Goal: Transaction & Acquisition: Obtain resource

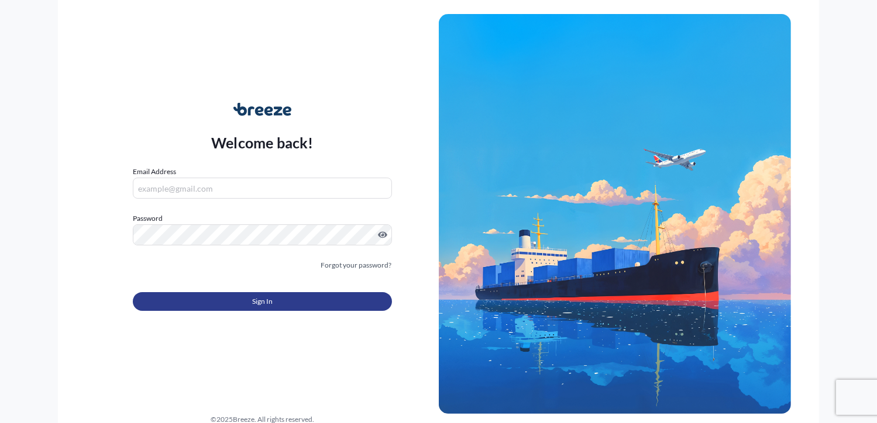
type input "[PERSON_NAME][EMAIL_ADDRESS][DOMAIN_NAME]"
click at [222, 302] on button "Sign In" at bounding box center [262, 301] width 258 height 19
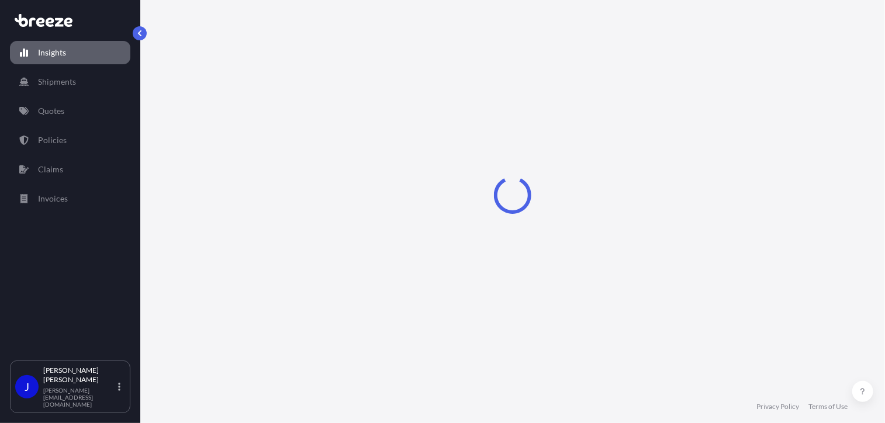
click at [58, 107] on p "Quotes" at bounding box center [51, 111] width 26 height 12
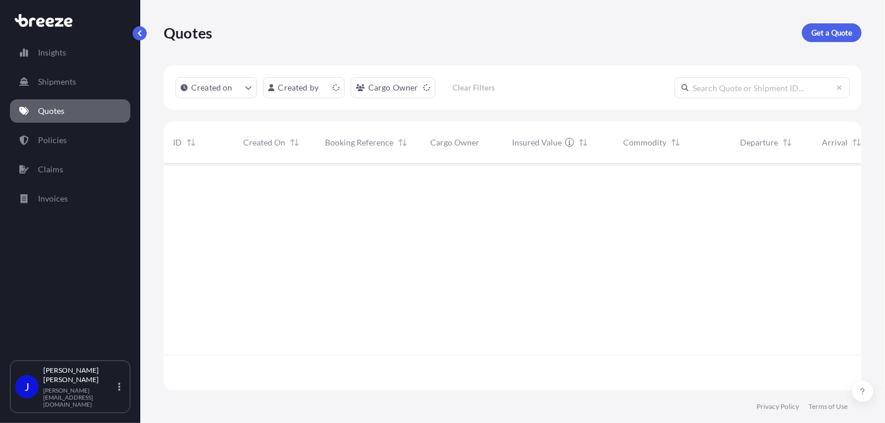
scroll to position [225, 689]
click at [823, 30] on p "Get a Quote" at bounding box center [832, 33] width 41 height 12
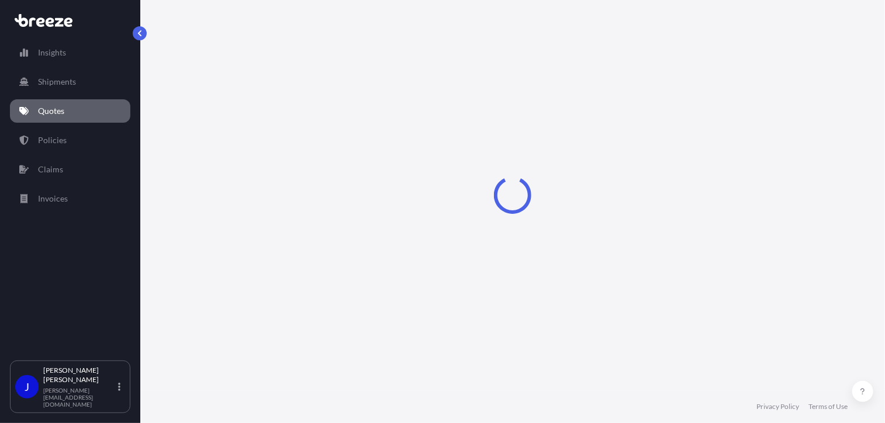
select select "Sea"
select select "1"
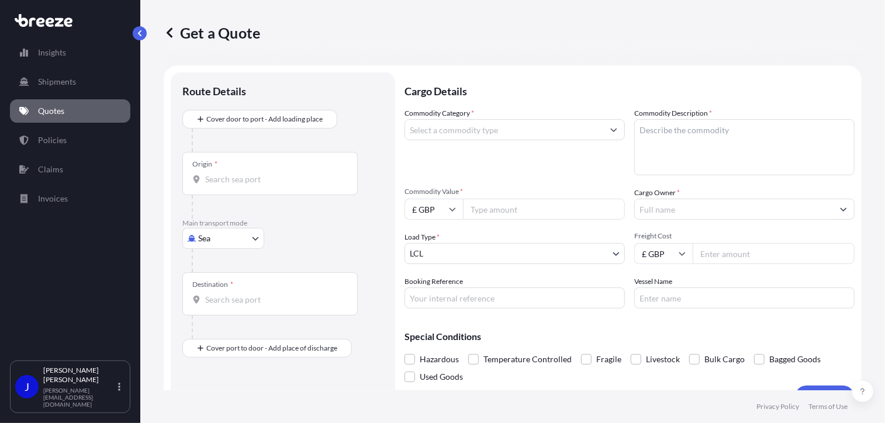
scroll to position [19, 0]
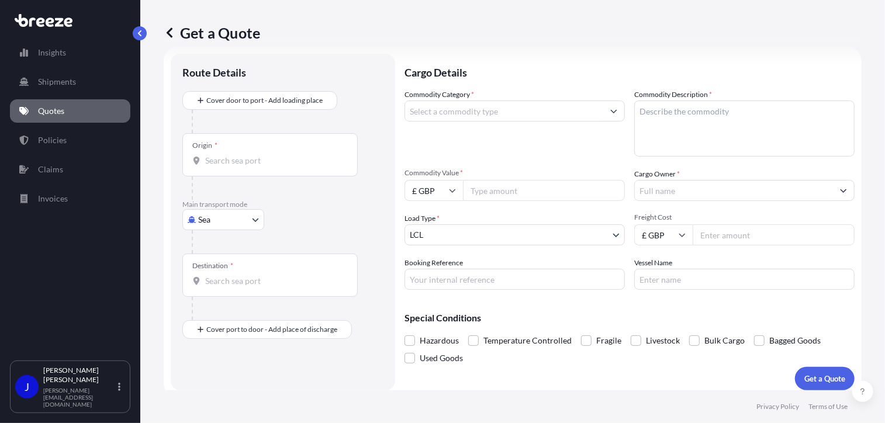
click at [250, 218] on body "Insights Shipments Quotes Policies Claims Invoices J [PERSON_NAME] [PERSON_NAME…" at bounding box center [442, 211] width 885 height 423
click at [220, 287] on span "Road" at bounding box center [214, 292] width 19 height 12
select select "Road"
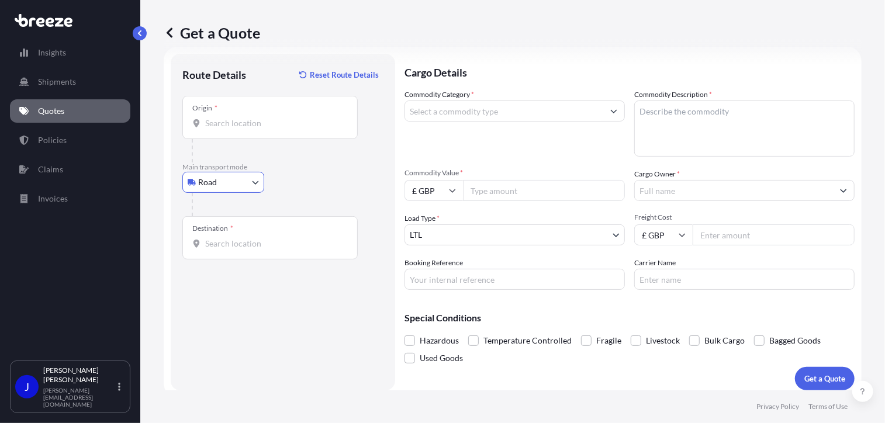
click at [251, 123] on input "Origin *" at bounding box center [274, 124] width 138 height 12
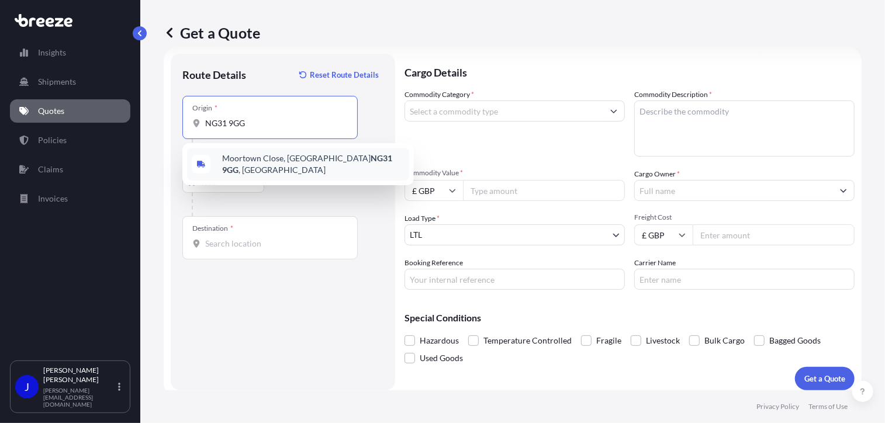
click at [289, 162] on span "[STREET_ADDRESS][PERSON_NAME]" at bounding box center [313, 164] width 182 height 23
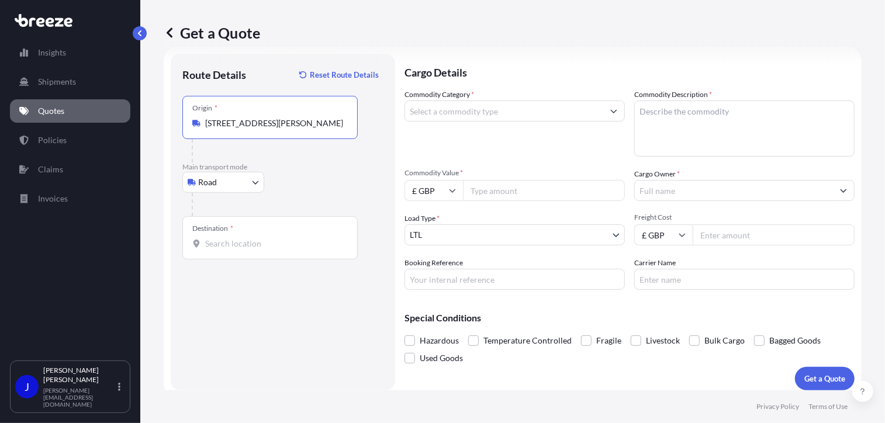
type input "[STREET_ADDRESS][PERSON_NAME]"
click at [274, 250] on div "Destination *" at bounding box center [269, 237] width 175 height 43
click at [274, 250] on input "Destination *" at bounding box center [274, 244] width 138 height 12
type input "London NW1 7AW, [GEOGRAPHIC_DATA]"
click at [477, 112] on input "Commodity Category *" at bounding box center [504, 111] width 198 height 21
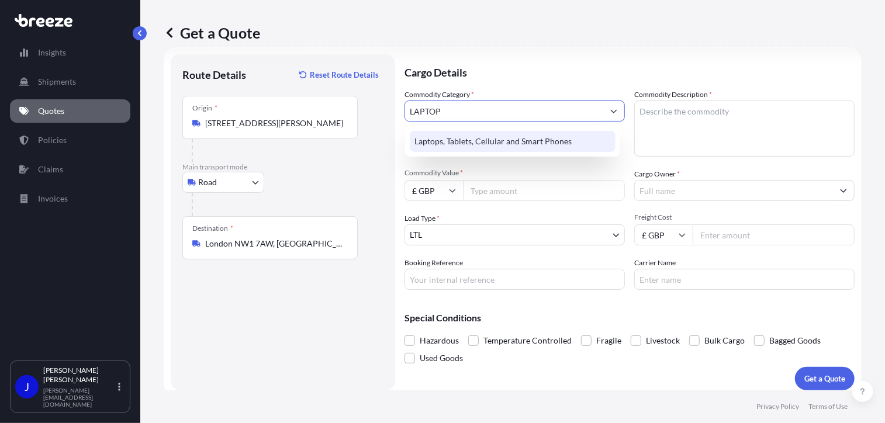
click at [491, 132] on div "Laptops, Tablets, Cellular and Smart Phones" at bounding box center [513, 141] width 206 height 21
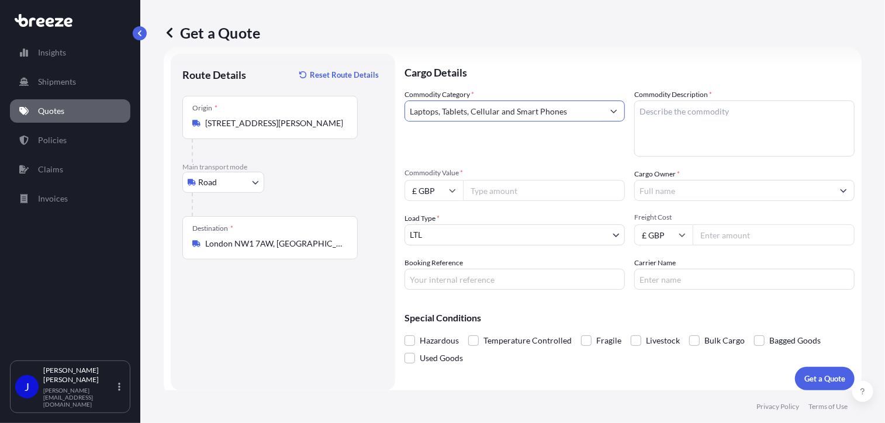
type input "Laptops, Tablets, Cellular and Smart Phones"
click at [649, 112] on textarea "Commodity Description *" at bounding box center [744, 129] width 220 height 56
type textarea "LAPTOP AND MOBILE"
click at [520, 191] on input "Commodity Value *" at bounding box center [544, 190] width 162 height 21
type input "1800"
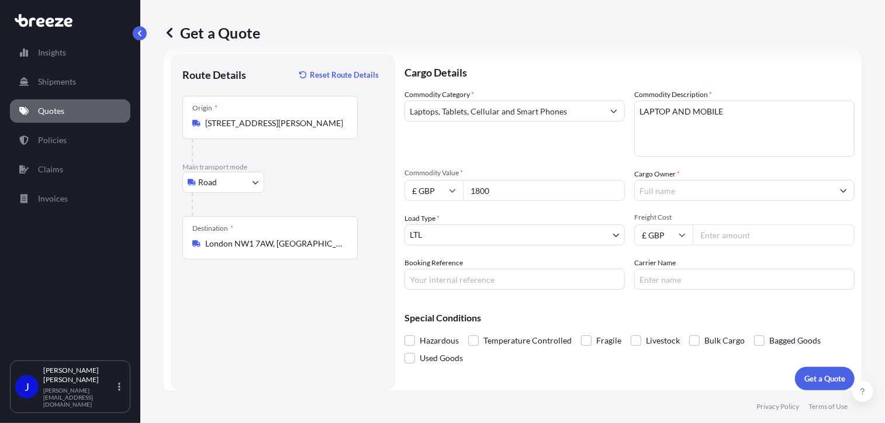
click at [655, 198] on input "Cargo Owner *" at bounding box center [734, 190] width 198 height 21
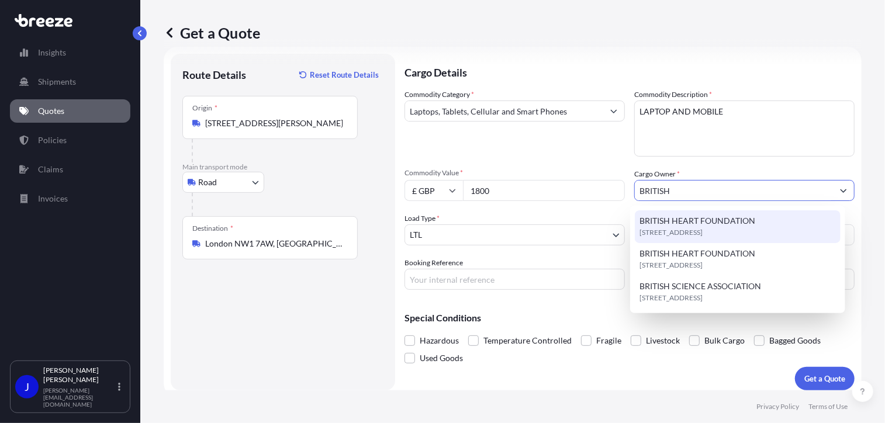
click at [685, 217] on span "BRITISH HEART FOUNDATION" at bounding box center [698, 221] width 116 height 12
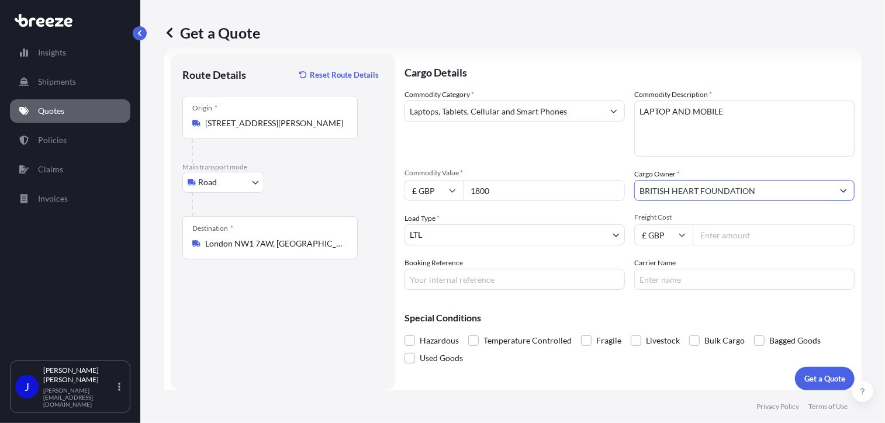
type input "BRITISH HEART FOUNDATION"
click at [460, 280] on input "Booking Reference" at bounding box center [515, 279] width 220 height 21
paste input "2216499"
type input "2216499"
drag, startPoint x: 540, startPoint y: 310, endPoint x: 861, endPoint y: 309, distance: 320.4
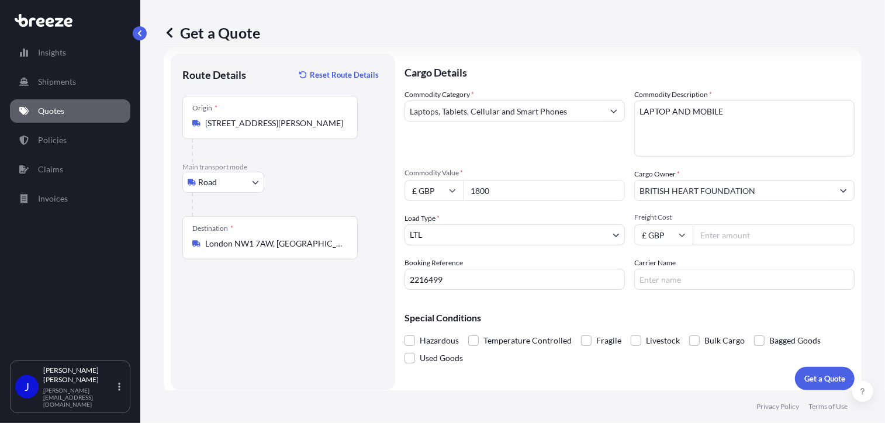
click at [543, 309] on div "Special Conditions Hazardous Temperature Controlled Fragile Livestock Bulk Carg…" at bounding box center [630, 333] width 450 height 68
click at [722, 238] on input "Freight Cost" at bounding box center [774, 235] width 162 height 21
drag, startPoint x: 695, startPoint y: 243, endPoint x: 671, endPoint y: 245, distance: 24.1
click at [671, 244] on div "£ GBP 28.63" at bounding box center [744, 235] width 220 height 21
type input "33.86"
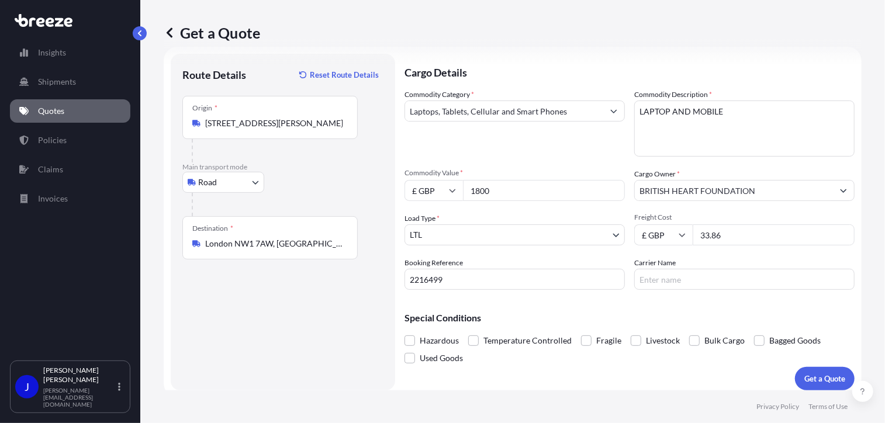
click at [663, 308] on div "Special Conditions Hazardous Temperature Controlled Fragile Livestock Bulk Carg…" at bounding box center [630, 333] width 450 height 68
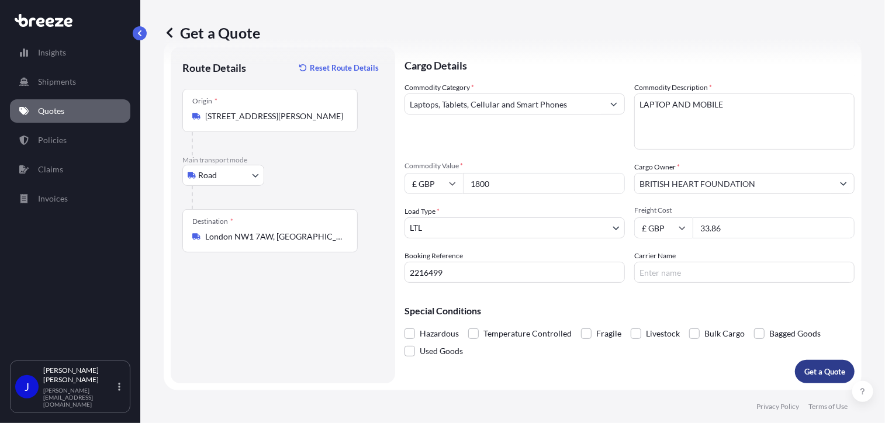
click at [808, 367] on p "Get a Quote" at bounding box center [825, 372] width 41 height 12
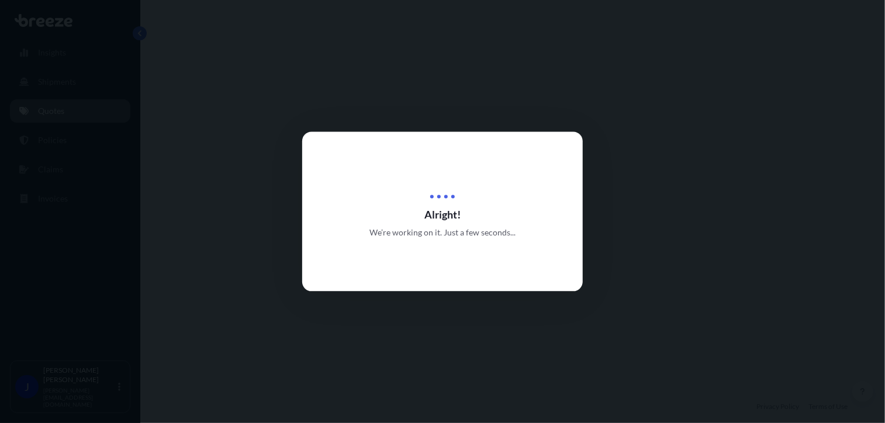
select select "Road"
select select "1"
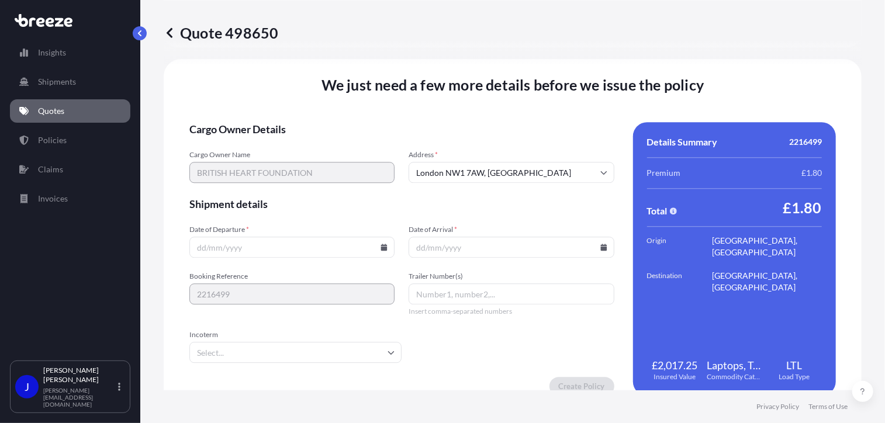
scroll to position [1458, 0]
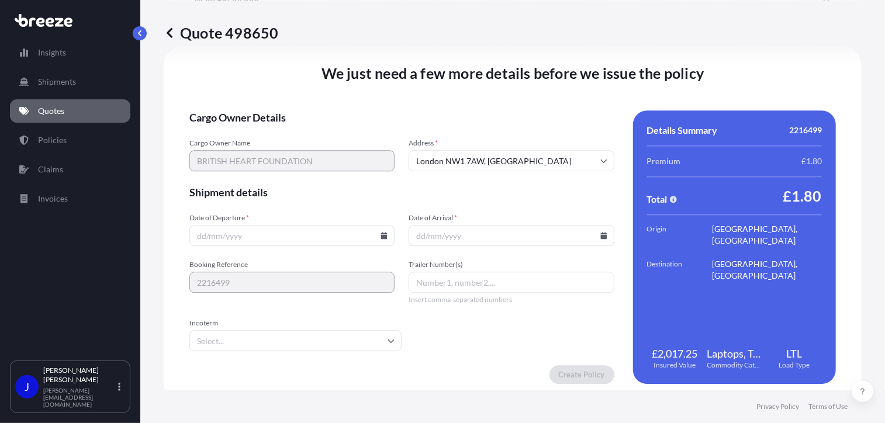
drag, startPoint x: 380, startPoint y: 234, endPoint x: 374, endPoint y: 233, distance: 6.5
click at [381, 235] on icon at bounding box center [384, 235] width 6 height 7
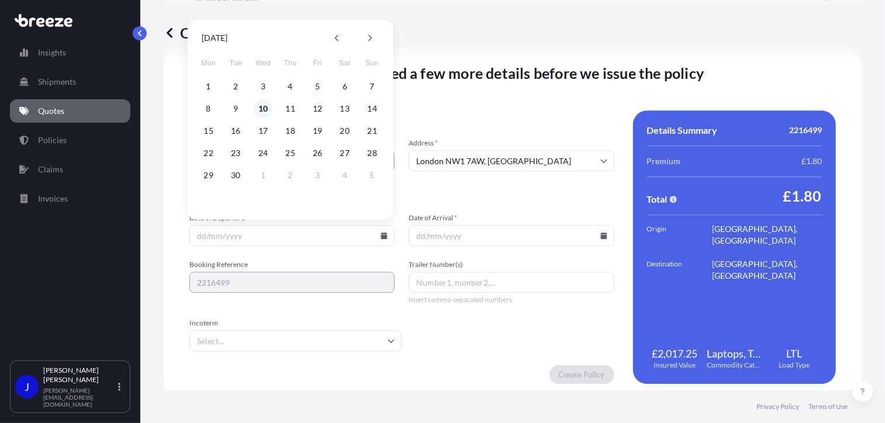
click at [265, 107] on button "10" at bounding box center [263, 108] width 19 height 19
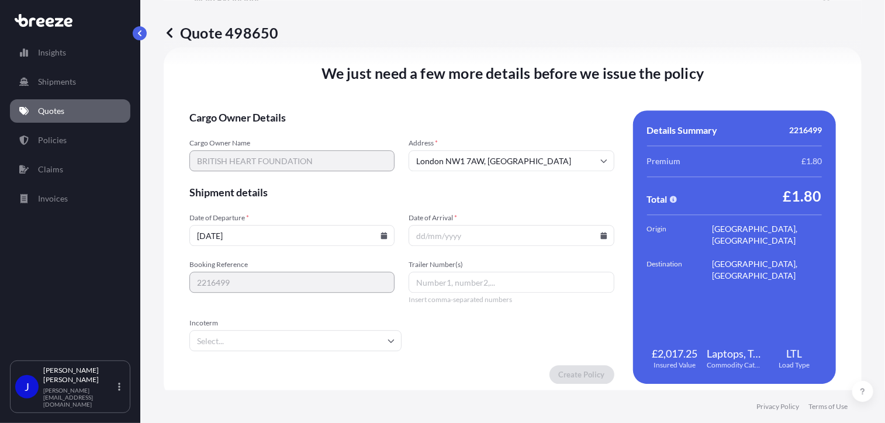
type input "[DATE]"
click at [601, 232] on icon at bounding box center [604, 235] width 7 height 7
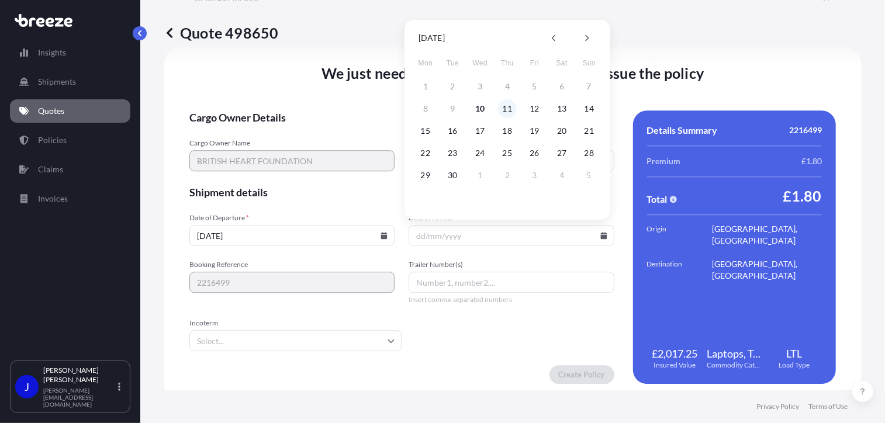
click at [508, 110] on button "11" at bounding box center [507, 108] width 19 height 19
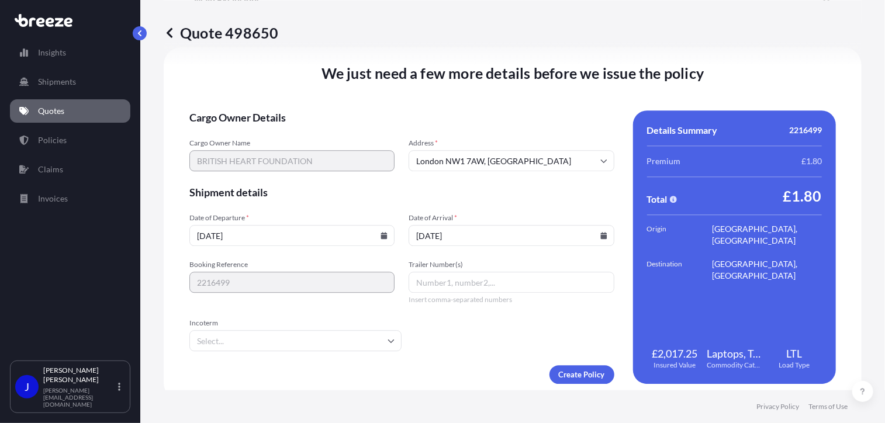
type input "[DATE]"
click at [506, 339] on form "Cargo Owner Details Cargo Owner Name BRITISH HEART FOUNDATION Address * [GEOGRA…" at bounding box center [401, 248] width 425 height 274
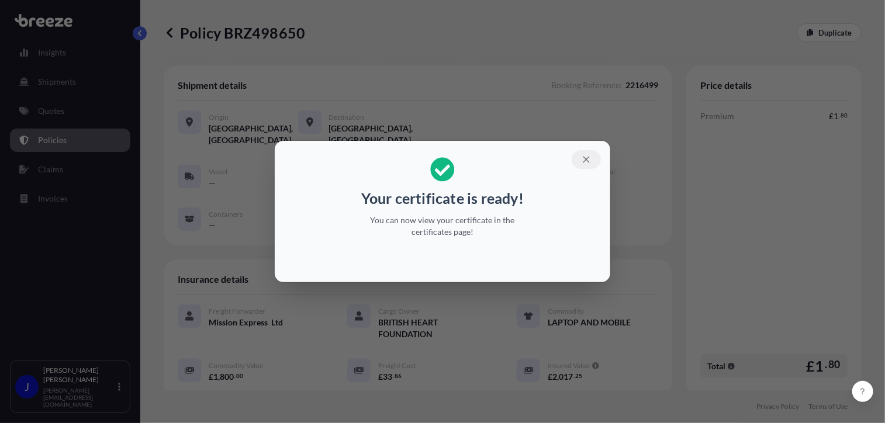
click at [585, 161] on icon "button" at bounding box center [586, 159] width 6 height 6
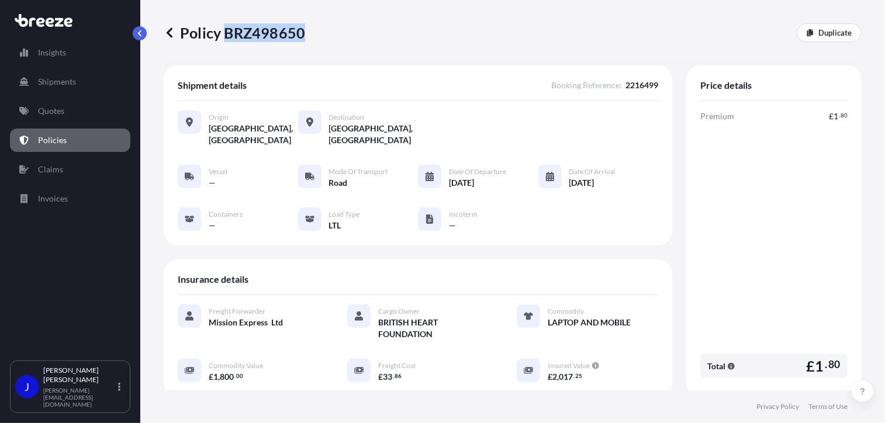
drag, startPoint x: 225, startPoint y: 32, endPoint x: 301, endPoint y: 32, distance: 75.4
click at [301, 32] on p "Policy BRZ498650" at bounding box center [235, 32] width 142 height 19
copy p "BRZ498650"
click at [46, 113] on p "Quotes" at bounding box center [51, 111] width 26 height 12
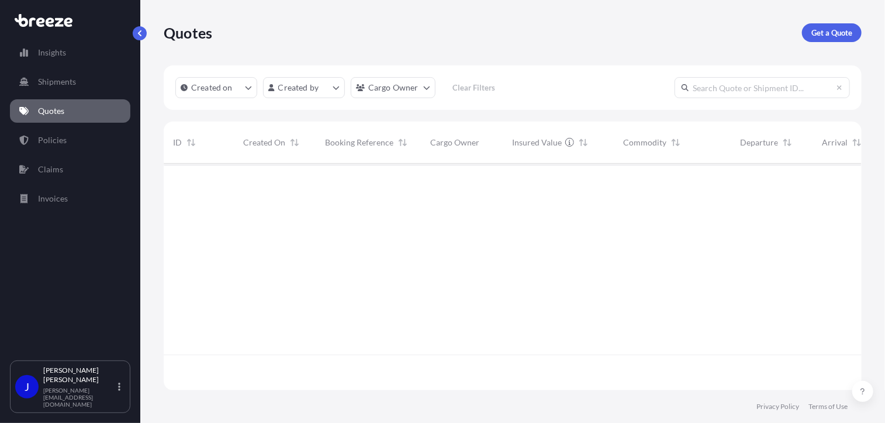
scroll to position [225, 689]
click at [832, 35] on p "Get a Quote" at bounding box center [832, 33] width 41 height 12
select select "Sea"
select select "1"
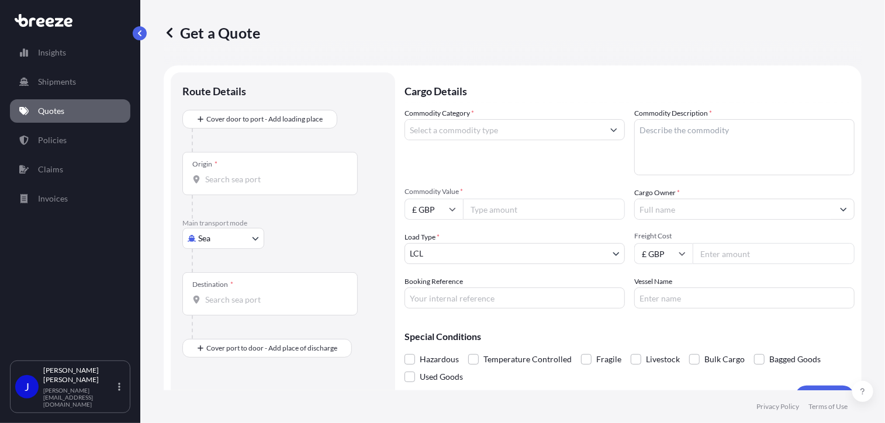
scroll to position [19, 0]
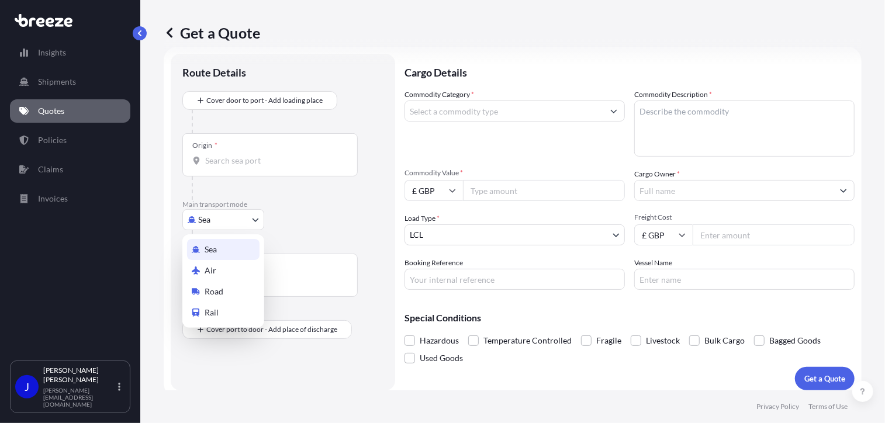
click at [245, 223] on body "Insights Shipments Quotes Policies Claims Invoices J [PERSON_NAME] [PERSON_NAME…" at bounding box center [442, 211] width 885 height 423
click at [215, 290] on span "Road" at bounding box center [214, 292] width 19 height 12
select select "Road"
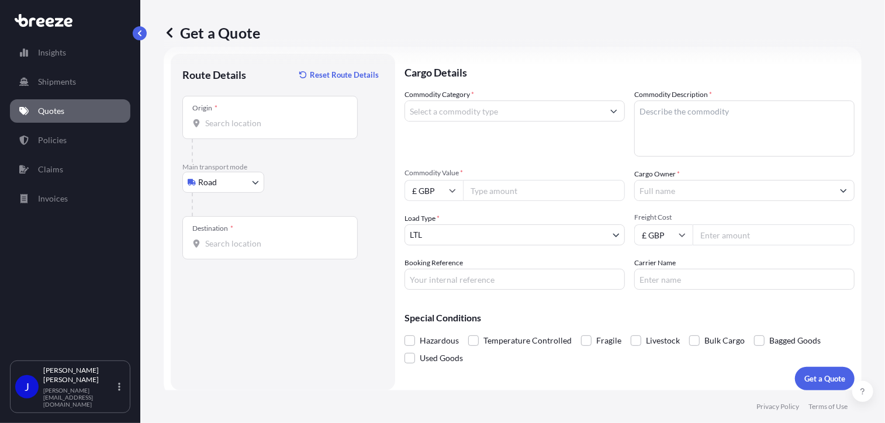
click at [239, 129] on div "Origin *" at bounding box center [269, 117] width 175 height 43
click at [239, 129] on input "Origin *" at bounding box center [274, 124] width 138 height 12
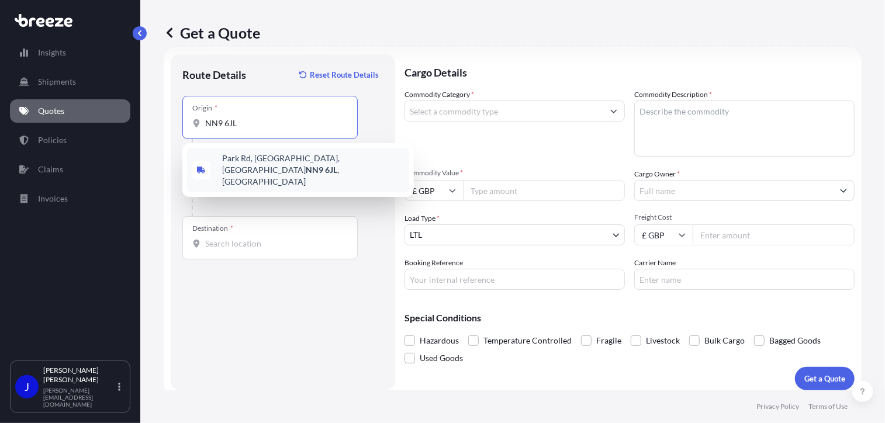
click at [253, 157] on span "[STREET_ADDRESS]" at bounding box center [313, 170] width 182 height 35
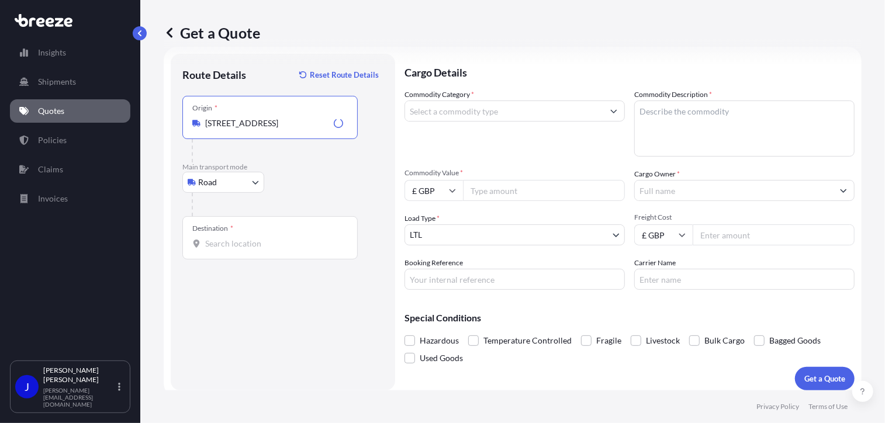
type input "[STREET_ADDRESS]"
click at [253, 243] on input "Destination *" at bounding box center [274, 244] width 138 height 12
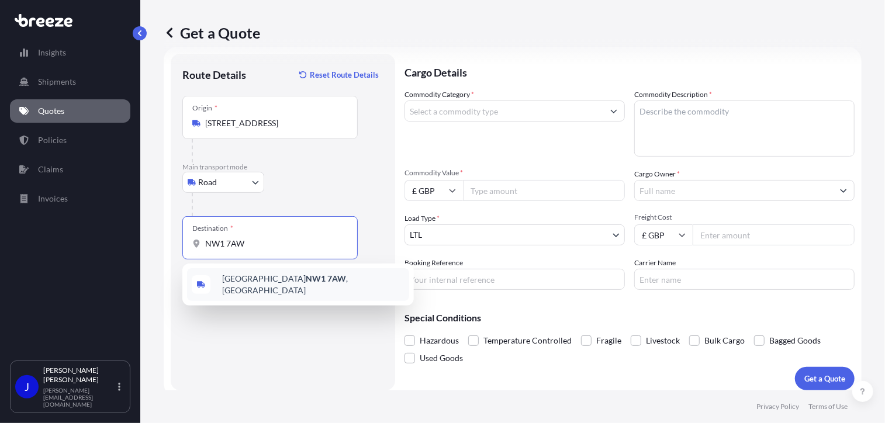
click at [291, 289] on div "London NW1 7AW , [GEOGRAPHIC_DATA]" at bounding box center [298, 284] width 222 height 33
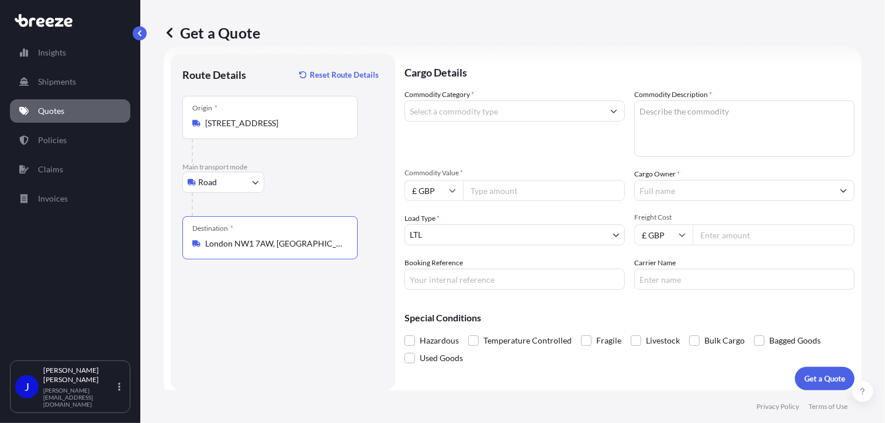
type input "London NW1 7AW, [GEOGRAPHIC_DATA]"
click at [499, 193] on input "Commodity Value *" at bounding box center [544, 190] width 162 height 21
type input "850"
click at [661, 189] on input "Cargo Owner *" at bounding box center [734, 190] width 198 height 21
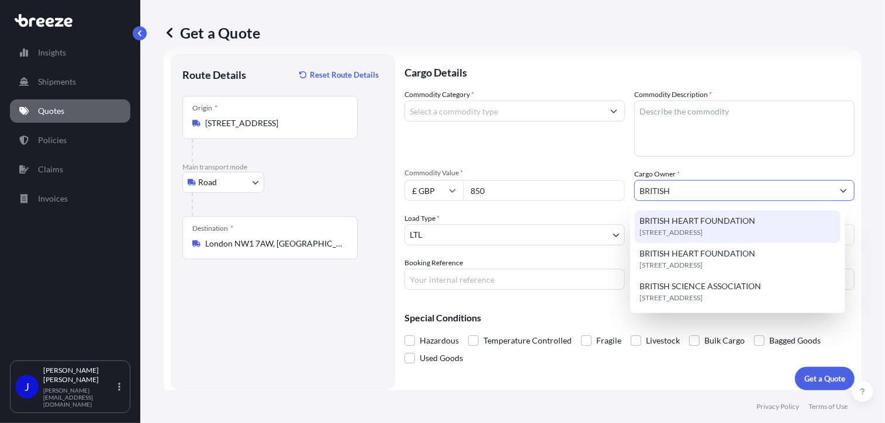
click at [677, 224] on span "BRITISH HEART FOUNDATION" at bounding box center [698, 221] width 116 height 12
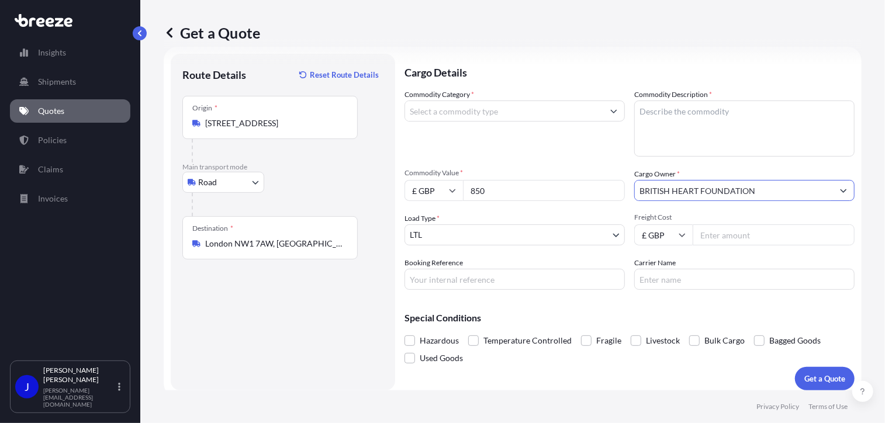
type input "BRITISH HEART FOUNDATION"
click at [509, 109] on input "Commodity Category *" at bounding box center [504, 111] width 198 height 21
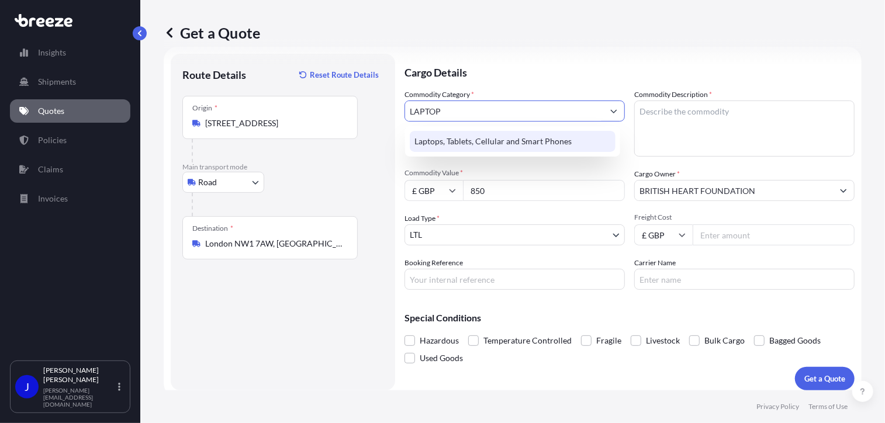
click at [520, 136] on div "Laptops, Tablets, Cellular and Smart Phones" at bounding box center [513, 141] width 206 height 21
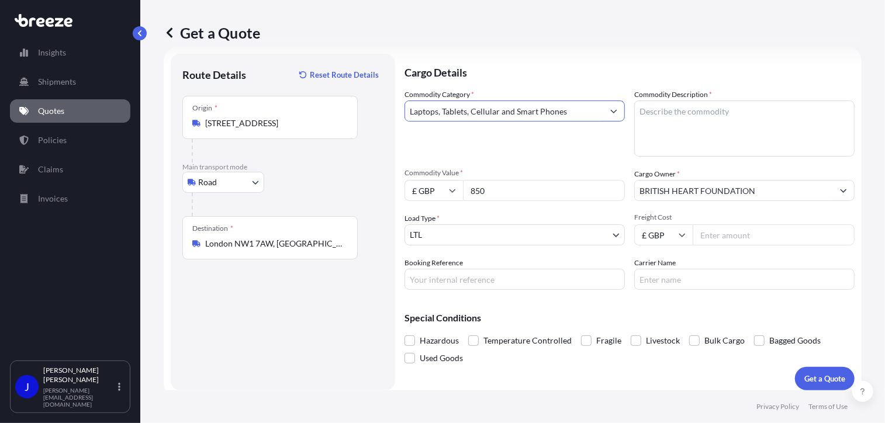
type input "Laptops, Tablets, Cellular and Smart Phones"
click at [669, 112] on textarea "Commodity Description *" at bounding box center [744, 129] width 220 height 56
type textarea "LAPTOP"
click at [454, 275] on input "Booking Reference" at bounding box center [515, 279] width 220 height 21
paste input "2218757"
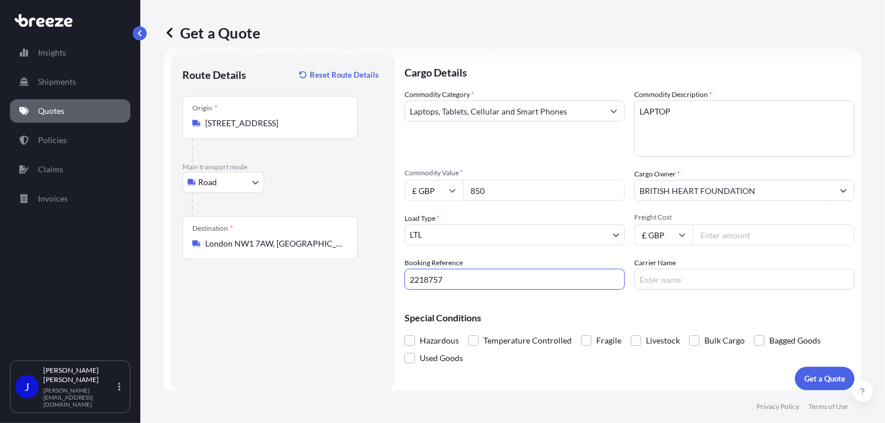
type input "2218757"
click at [719, 237] on input "Freight Cost" at bounding box center [774, 235] width 162 height 21
type input "30.80"
click at [676, 303] on div "Special Conditions Hazardous Temperature Controlled Fragile Livestock Bulk Carg…" at bounding box center [630, 333] width 450 height 68
click at [809, 370] on button "Get a Quote" at bounding box center [825, 378] width 60 height 23
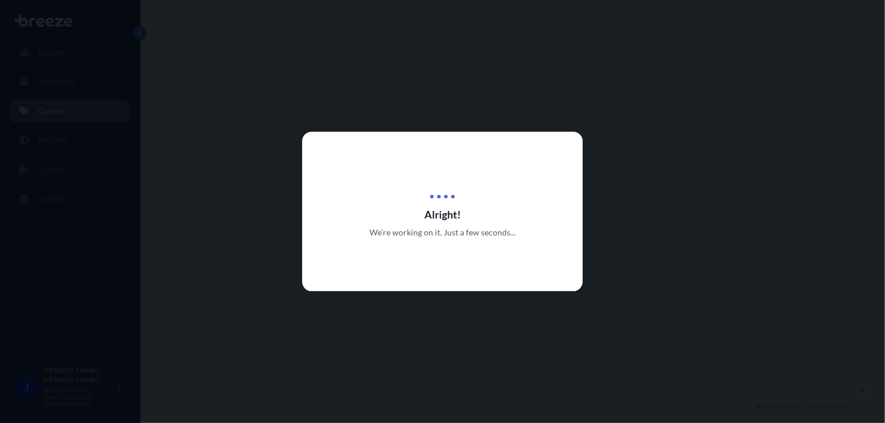
select select "Road"
select select "1"
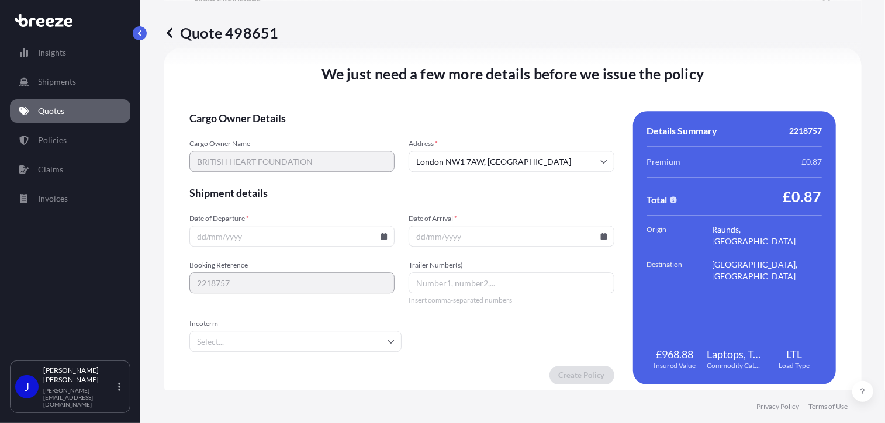
scroll to position [1458, 0]
drag, startPoint x: 381, startPoint y: 236, endPoint x: 372, endPoint y: 231, distance: 9.9
click at [381, 234] on icon at bounding box center [384, 235] width 6 height 7
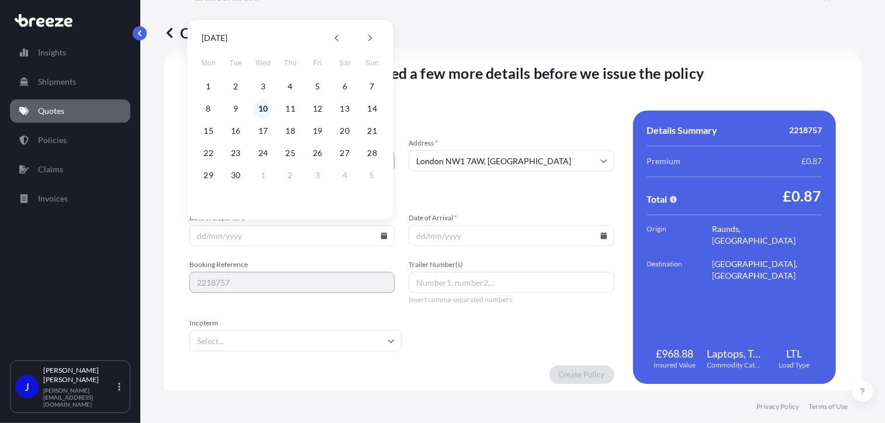
click at [263, 109] on button "10" at bounding box center [263, 108] width 19 height 19
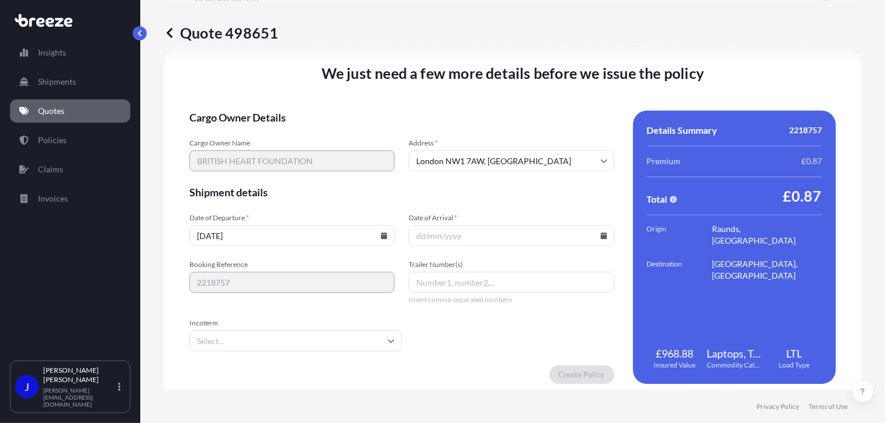
type input "[DATE]"
click at [601, 236] on icon at bounding box center [604, 235] width 6 height 7
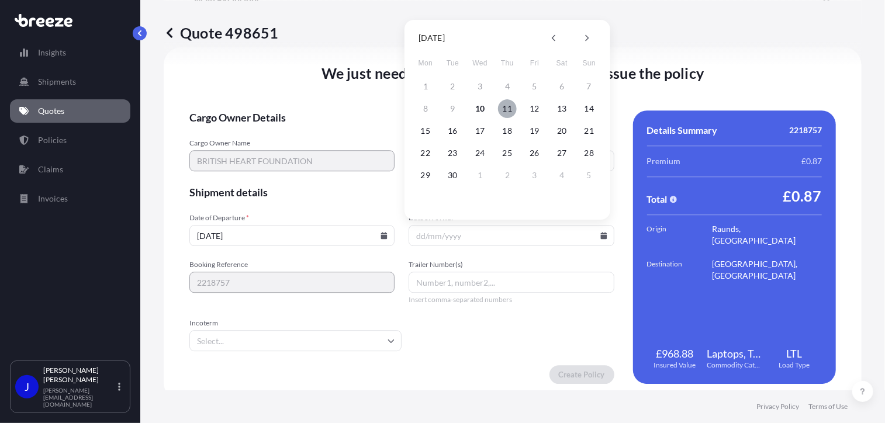
click at [504, 112] on button "11" at bounding box center [507, 108] width 19 height 19
type input "[DATE]"
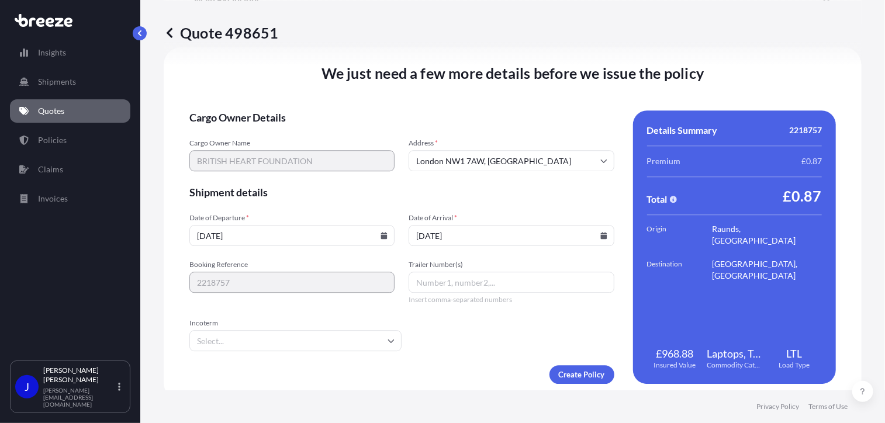
click at [429, 340] on form "Cargo Owner Details Cargo Owner Name BRITISH HEART FOUNDATION Address * [GEOGRA…" at bounding box center [401, 248] width 425 height 274
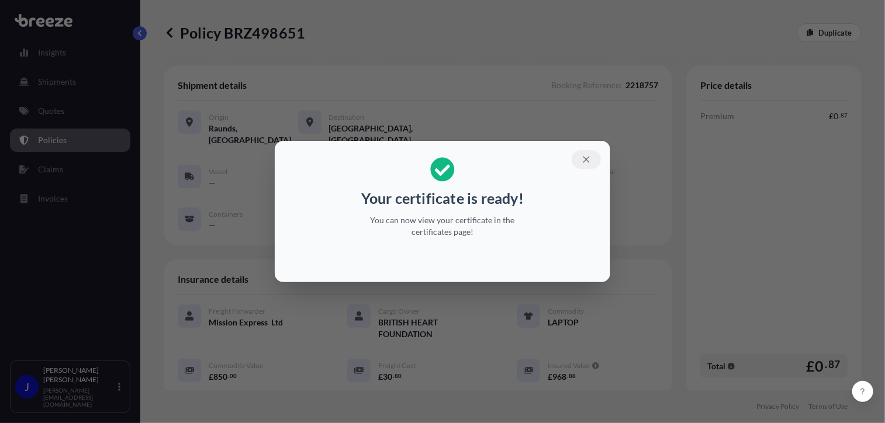
click at [587, 158] on icon "button" at bounding box center [586, 159] width 11 height 11
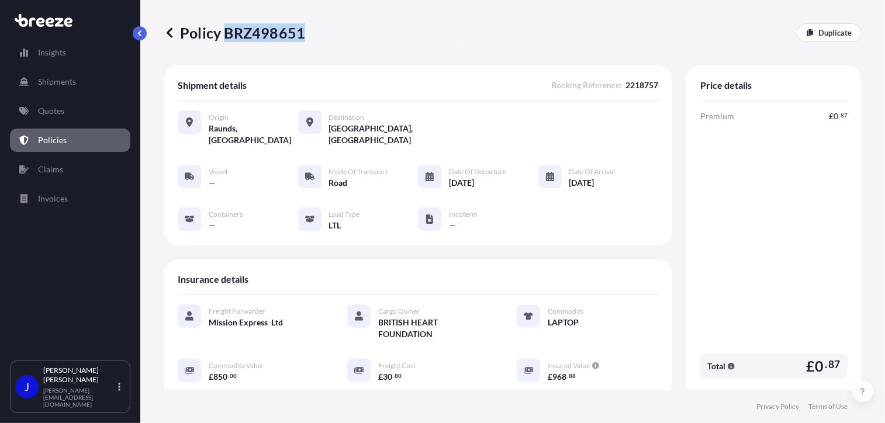
drag, startPoint x: 227, startPoint y: 34, endPoint x: 302, endPoint y: 39, distance: 75.0
click at [302, 39] on p "Policy BRZ498651" at bounding box center [235, 32] width 142 height 19
drag, startPoint x: 302, startPoint y: 39, endPoint x: 292, endPoint y: 37, distance: 9.4
copy p "BRZ498651"
click at [58, 114] on p "Quotes" at bounding box center [51, 111] width 26 height 12
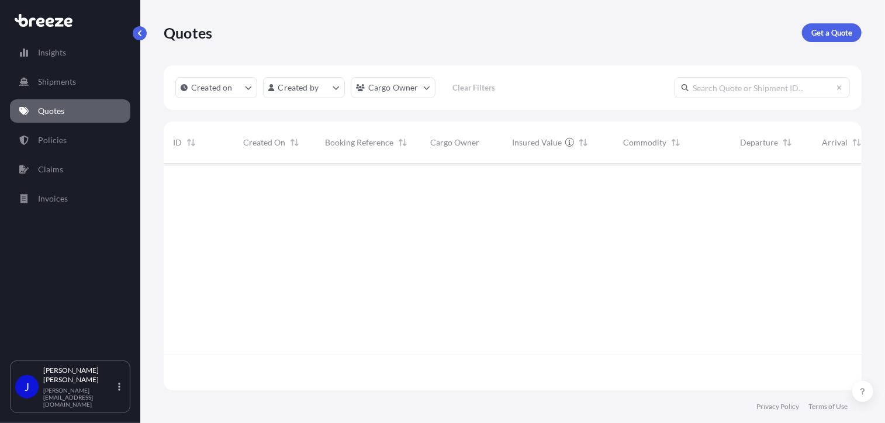
scroll to position [225, 689]
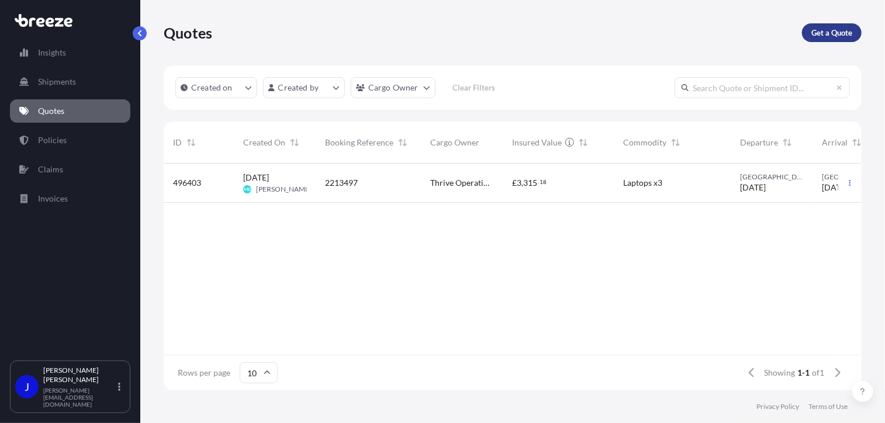
click at [819, 33] on p "Get a Quote" at bounding box center [832, 33] width 41 height 12
select select "Sea"
select select "1"
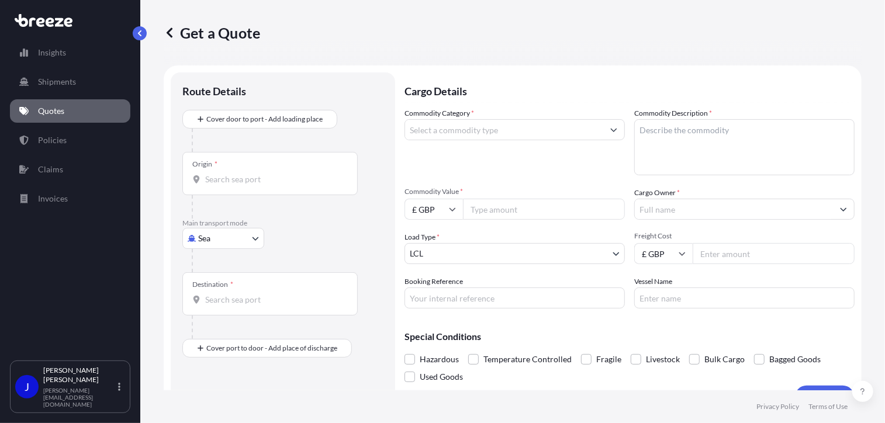
scroll to position [19, 0]
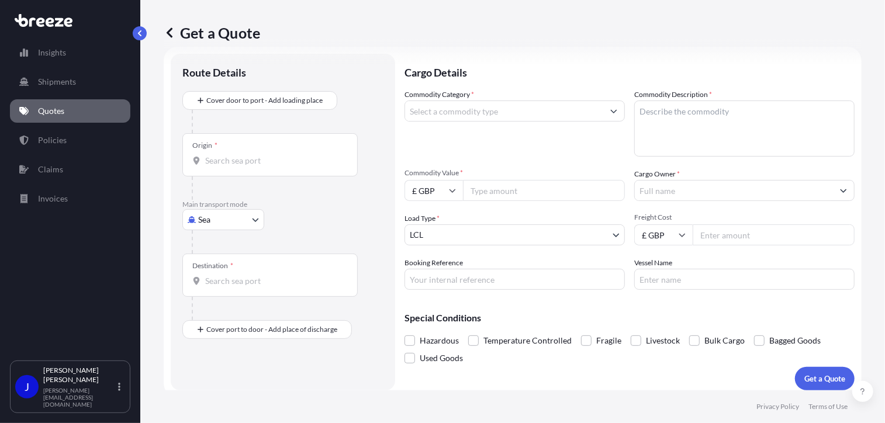
click at [222, 222] on body "Insights Shipments Quotes Policies Claims Invoices J [PERSON_NAME] [PERSON_NAME…" at bounding box center [442, 211] width 885 height 423
click at [232, 293] on div "Road" at bounding box center [223, 291] width 73 height 21
select select "Road"
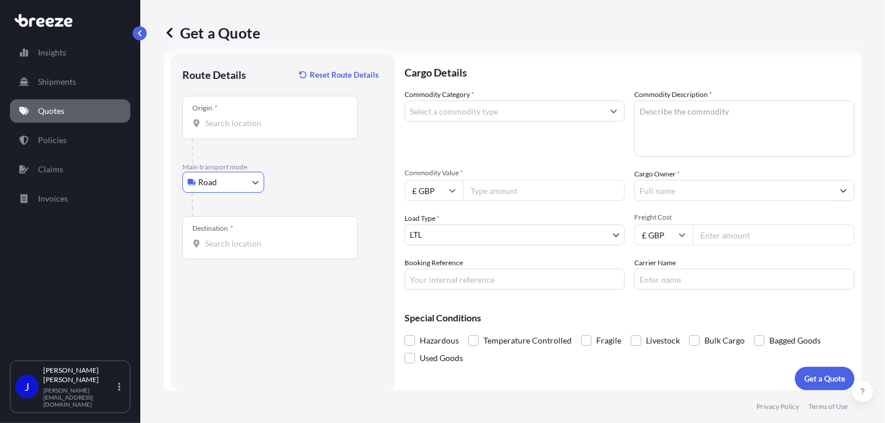
click at [264, 130] on div "Origin *" at bounding box center [269, 117] width 175 height 43
click at [264, 129] on input "Origin *" at bounding box center [274, 124] width 138 height 12
type input "Cardiff CF11 0AW, [GEOGRAPHIC_DATA]"
click at [271, 250] on div "Destination *" at bounding box center [269, 237] width 175 height 43
click at [271, 250] on input "Destination *" at bounding box center [274, 244] width 138 height 12
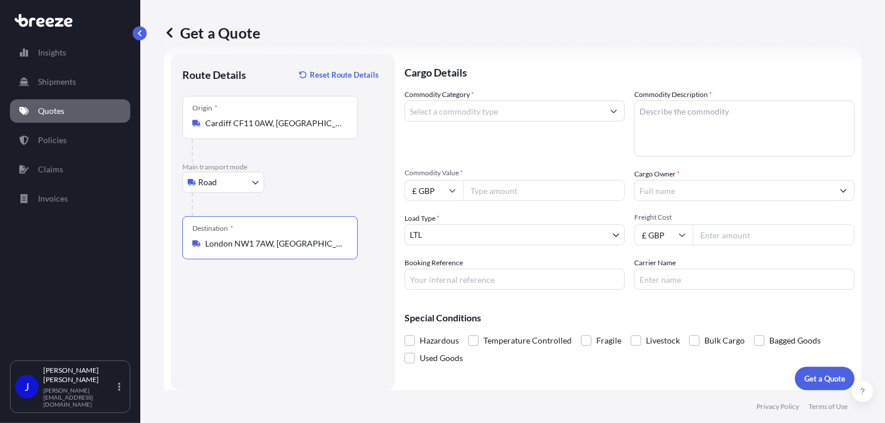
type input "London NW1 7AW, [GEOGRAPHIC_DATA]"
click at [482, 113] on input "Commodity Category *" at bounding box center [504, 111] width 198 height 21
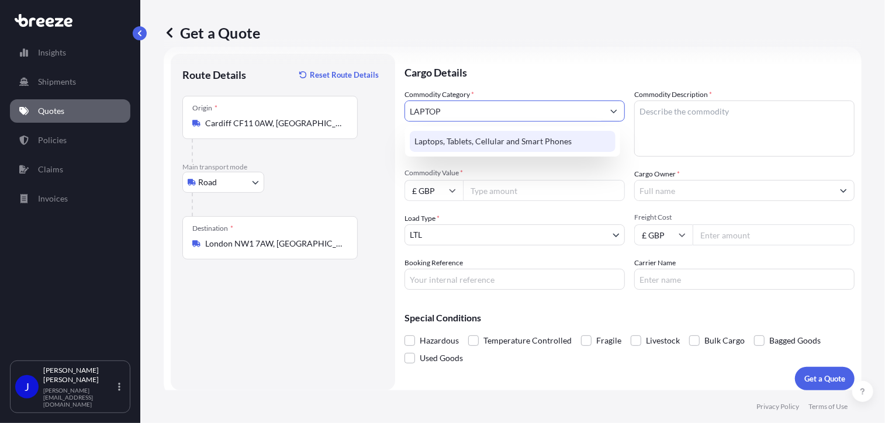
click at [510, 146] on div "Laptops, Tablets, Cellular and Smart Phones" at bounding box center [513, 141] width 206 height 21
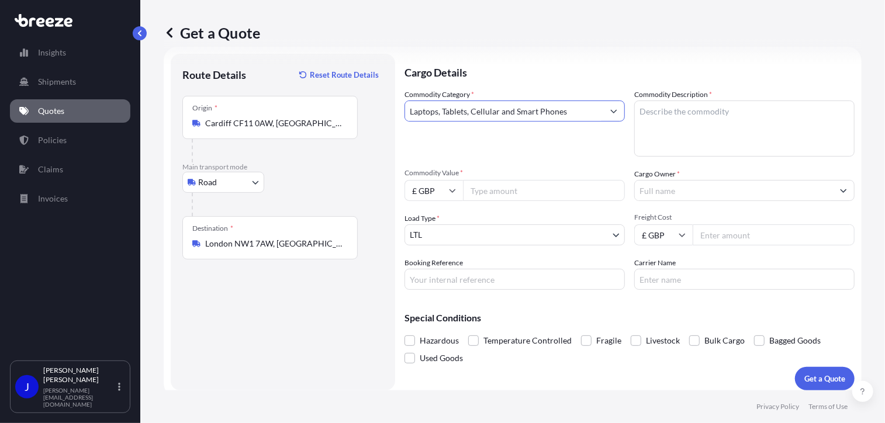
type input "Laptops, Tablets, Cellular and Smart Phones"
click at [674, 116] on textarea "Commodity Description *" at bounding box center [744, 129] width 220 height 56
type textarea "LAPTOP"
click at [524, 188] on input "Commodity Value *" at bounding box center [544, 190] width 162 height 21
type input "850"
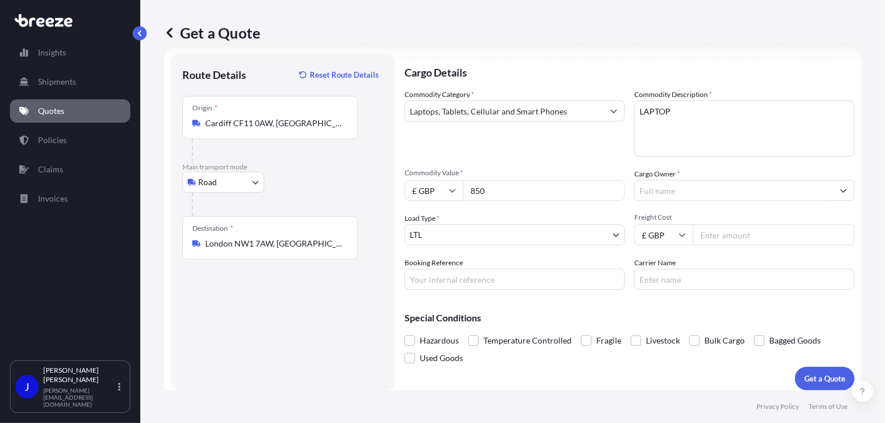
click at [691, 194] on input "Cargo Owner *" at bounding box center [734, 190] width 198 height 21
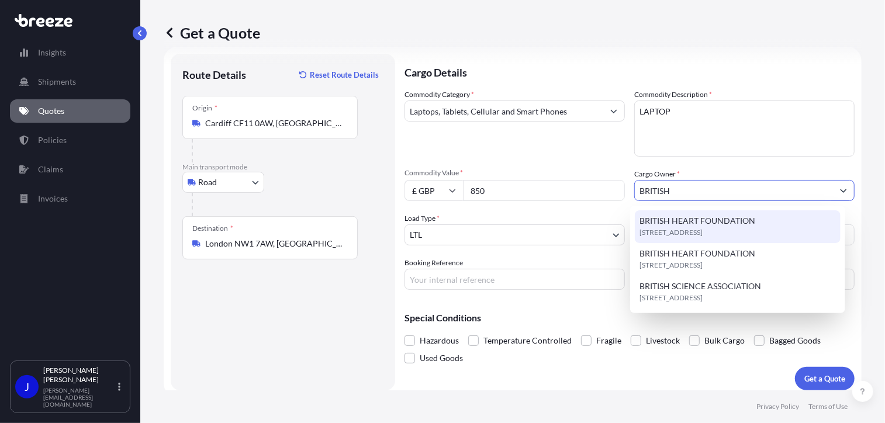
click at [717, 219] on span "BRITISH HEART FOUNDATION" at bounding box center [698, 221] width 116 height 12
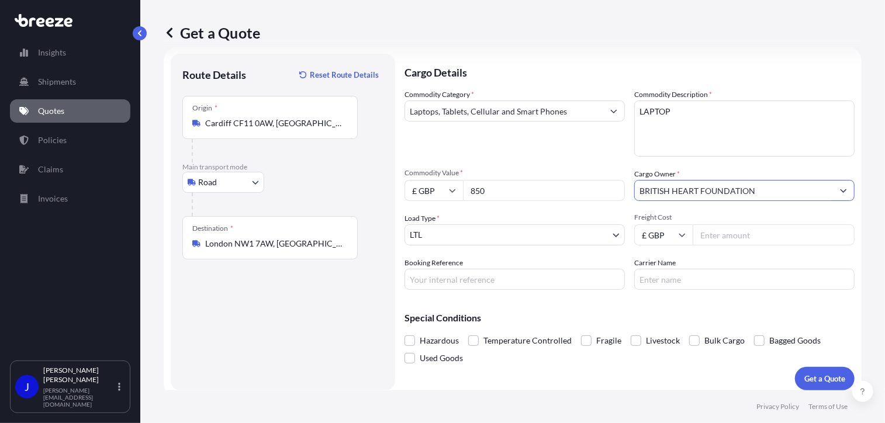
type input "BRITISH HEART FOUNDATION"
click at [451, 283] on input "Booking Reference" at bounding box center [515, 279] width 220 height 21
paste input "2217605"
type input "2217605"
click at [711, 236] on input "Freight Cost" at bounding box center [774, 235] width 162 height 21
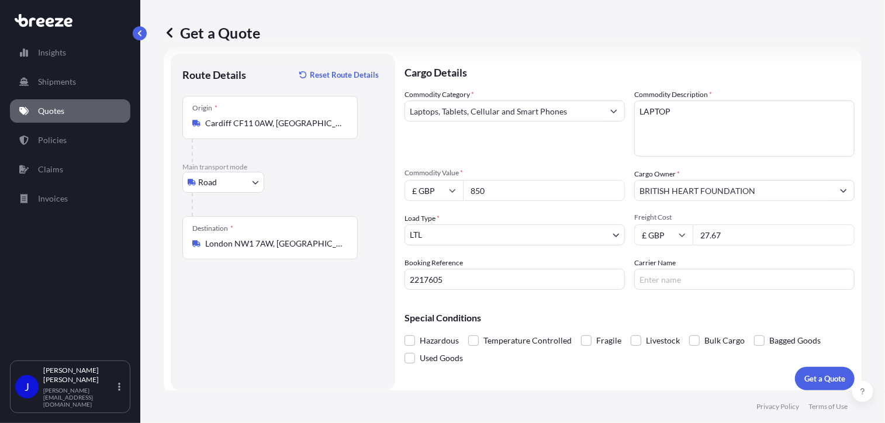
type input "27.67"
click at [713, 304] on div "Special Conditions Hazardous Temperature Controlled Fragile Livestock Bulk Carg…" at bounding box center [630, 333] width 450 height 68
click at [817, 378] on p "Get a Quote" at bounding box center [825, 379] width 41 height 12
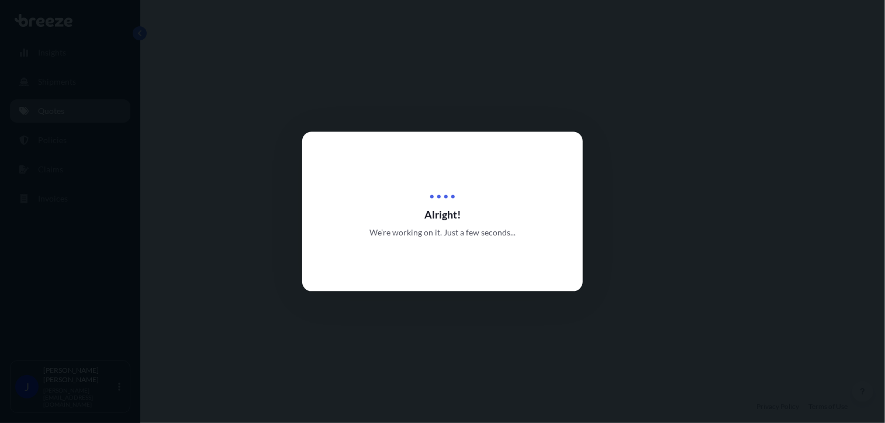
select select "Road"
select select "1"
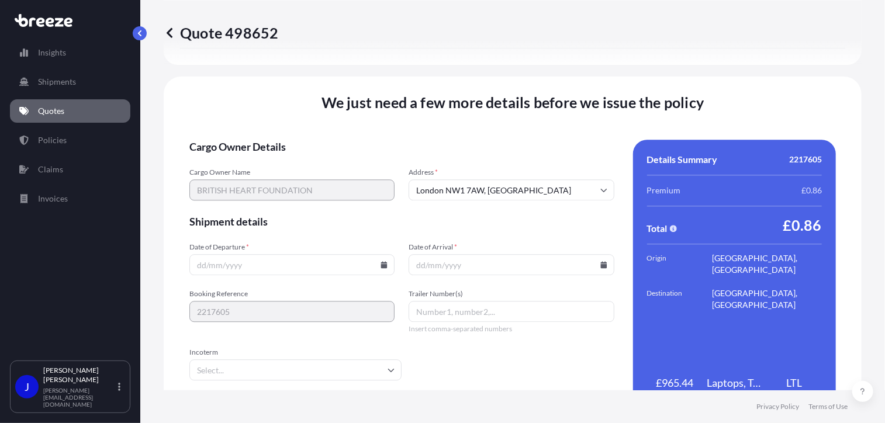
scroll to position [1458, 0]
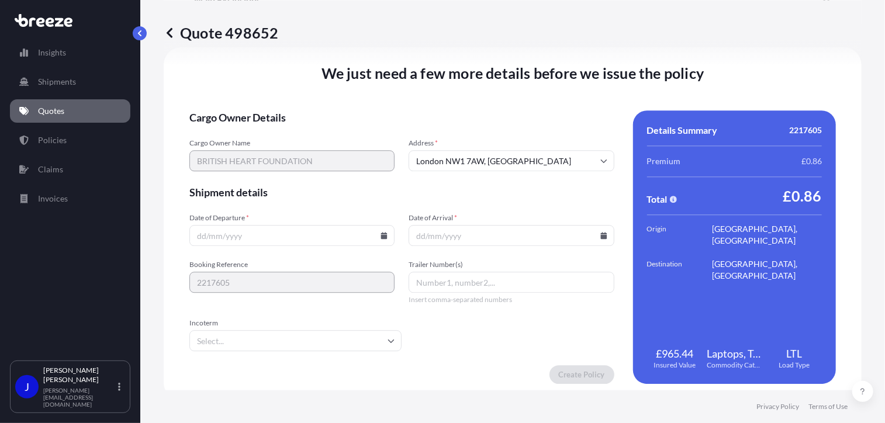
click at [384, 232] on icon at bounding box center [384, 235] width 7 height 7
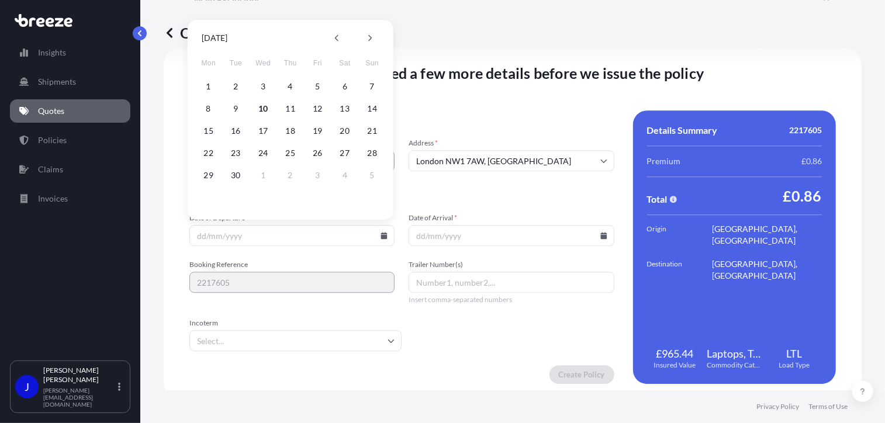
click at [262, 107] on button "10" at bounding box center [263, 108] width 19 height 19
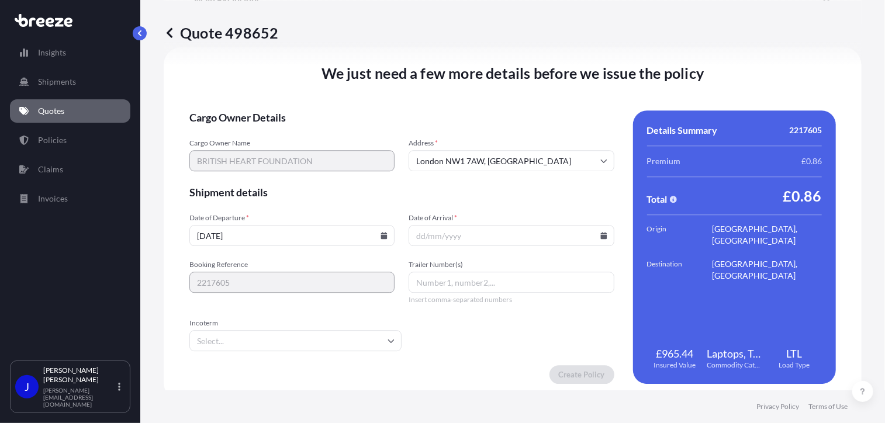
type input "[DATE]"
click at [601, 236] on icon at bounding box center [604, 235] width 7 height 7
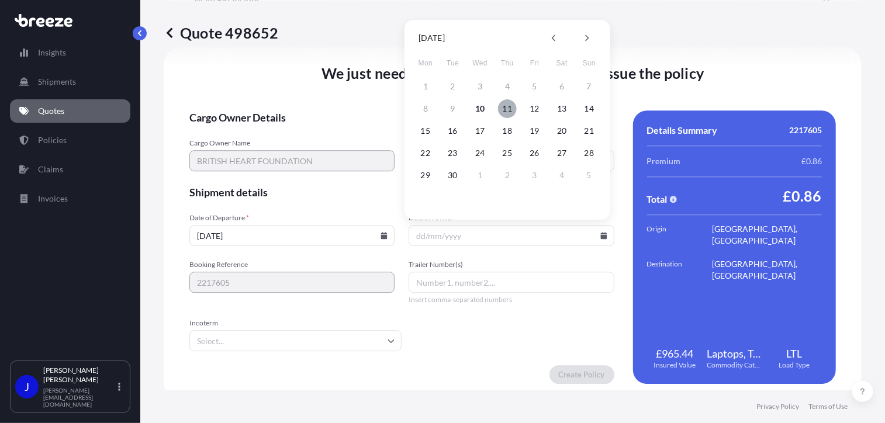
click at [509, 111] on button "11" at bounding box center [507, 108] width 19 height 19
type input "[DATE]"
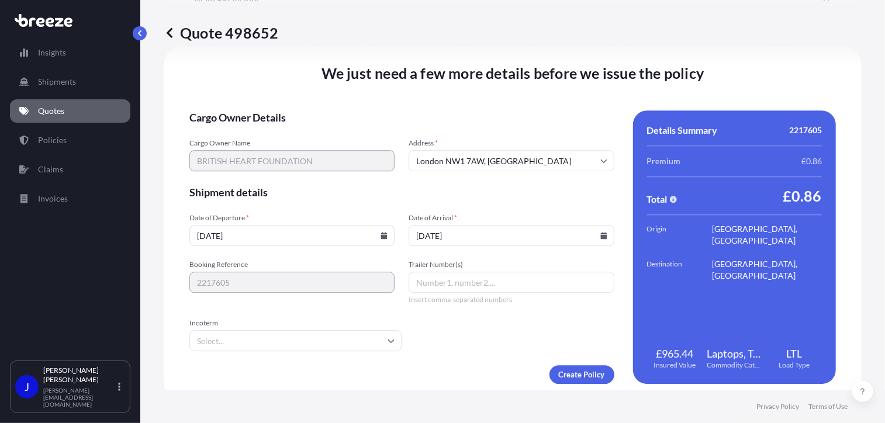
click at [473, 329] on form "Cargo Owner Details Cargo Owner Name BRITISH HEART FOUNDATION Address * [GEOGRA…" at bounding box center [401, 248] width 425 height 274
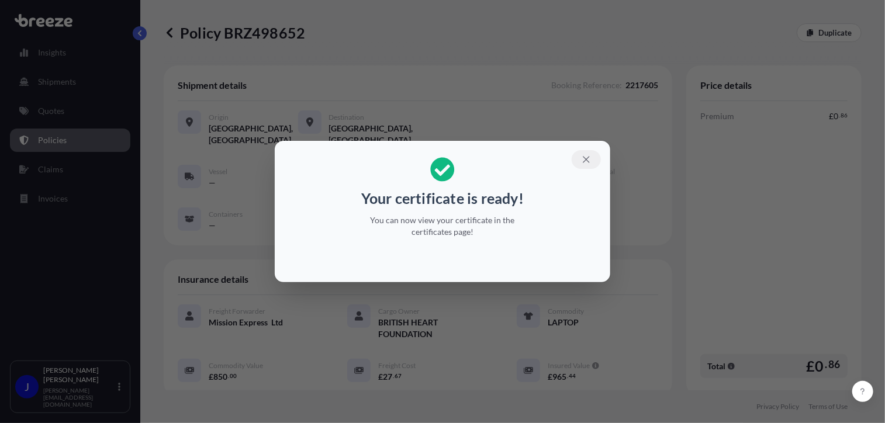
click at [588, 158] on icon "button" at bounding box center [586, 159] width 6 height 6
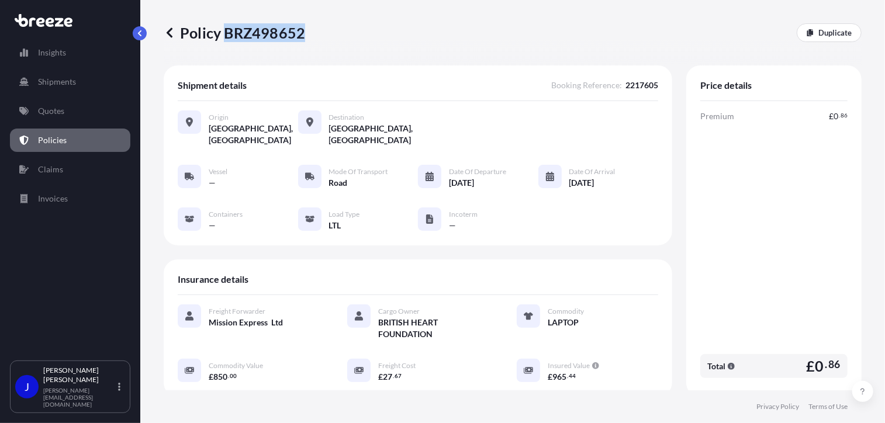
drag, startPoint x: 226, startPoint y: 35, endPoint x: 302, endPoint y: 35, distance: 75.4
click at [302, 35] on p "Policy BRZ498652" at bounding box center [235, 32] width 142 height 19
drag, startPoint x: 302, startPoint y: 35, endPoint x: 295, endPoint y: 34, distance: 6.5
copy p "BRZ498652"
